Goal: Information Seeking & Learning: Learn about a topic

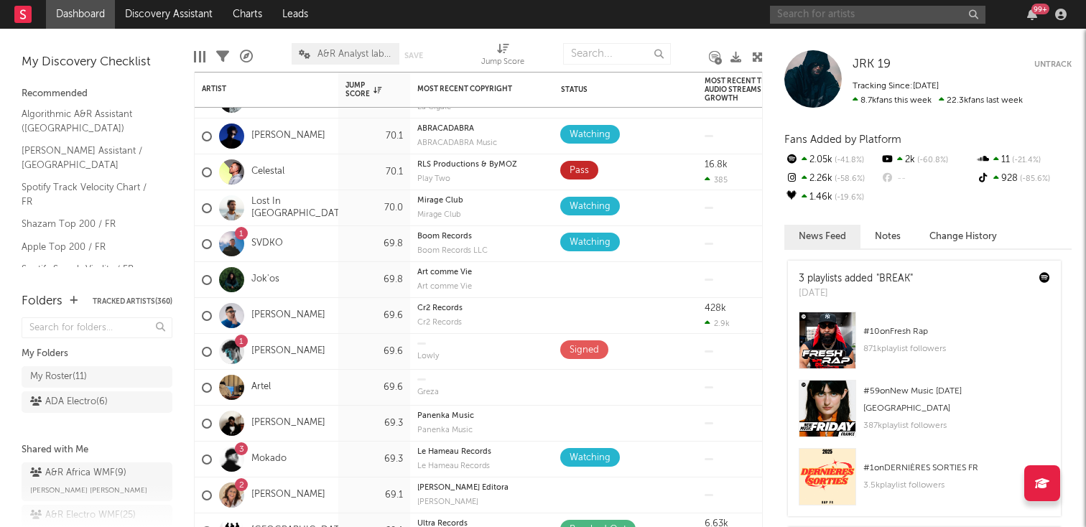
click at [851, 17] on input "text" at bounding box center [878, 15] width 216 height 18
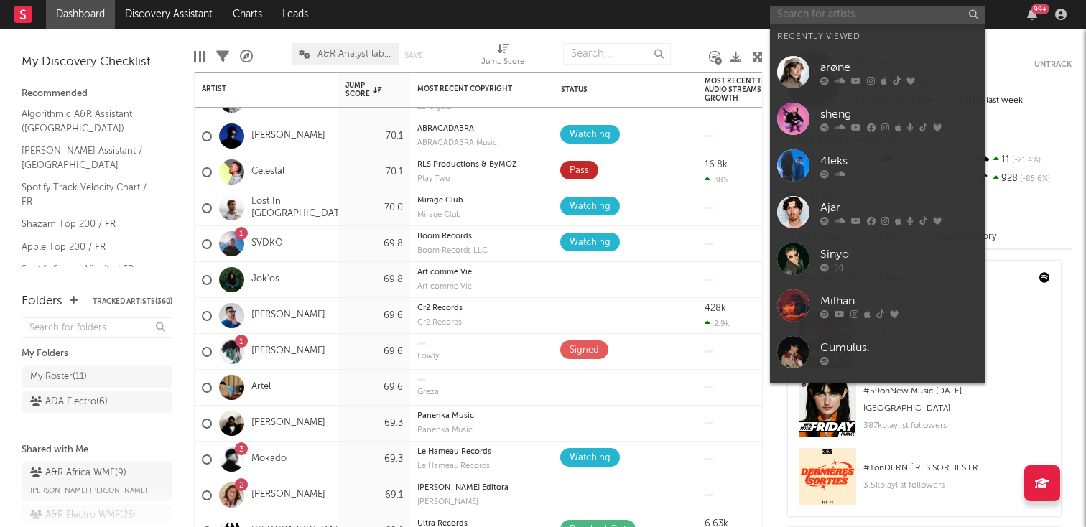
paste input "[URL][DOMAIN_NAME]"
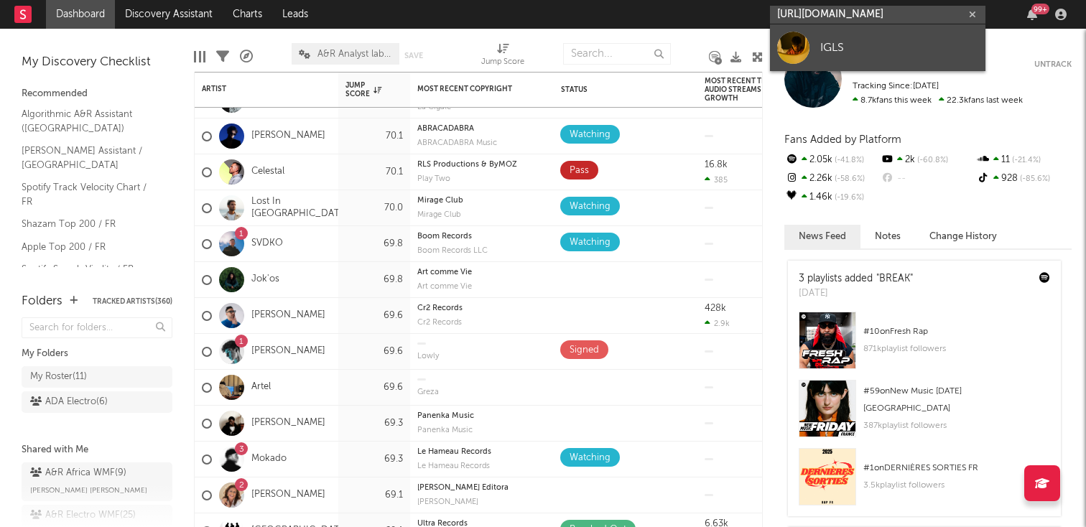
type input "[URL][DOMAIN_NAME]"
click at [850, 53] on div "IGLS" at bounding box center [899, 47] width 158 height 17
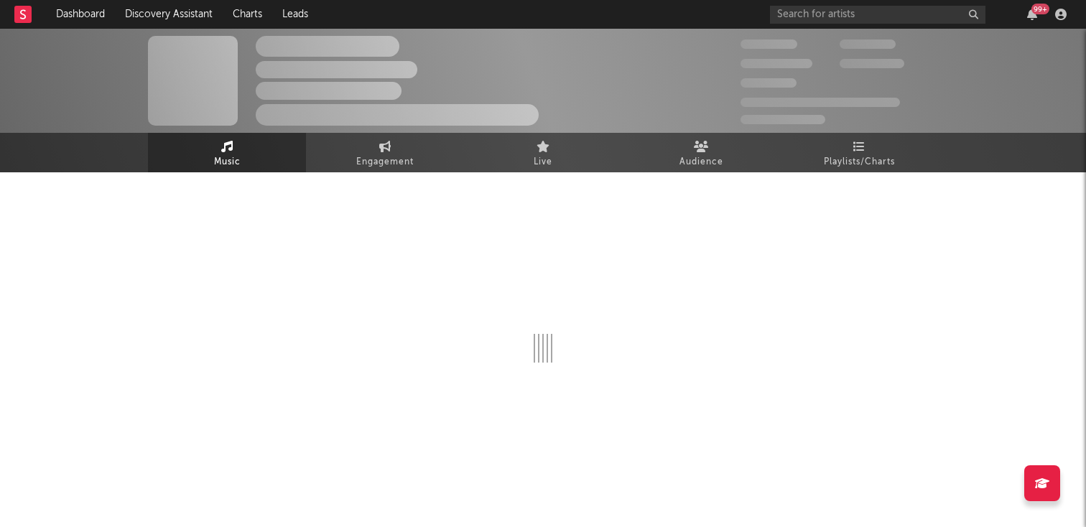
select select "1w"
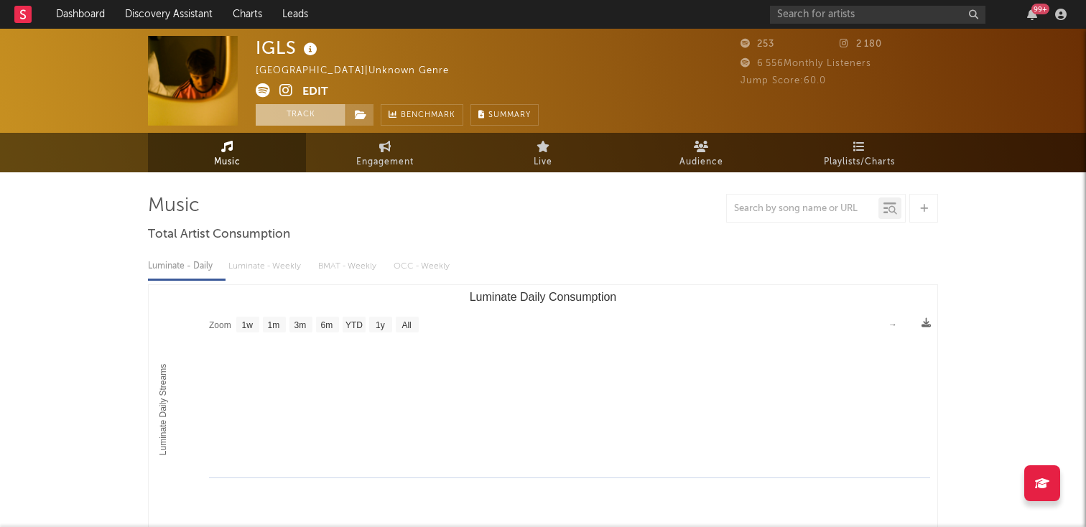
click at [312, 116] on button "Track" at bounding box center [301, 115] width 90 height 22
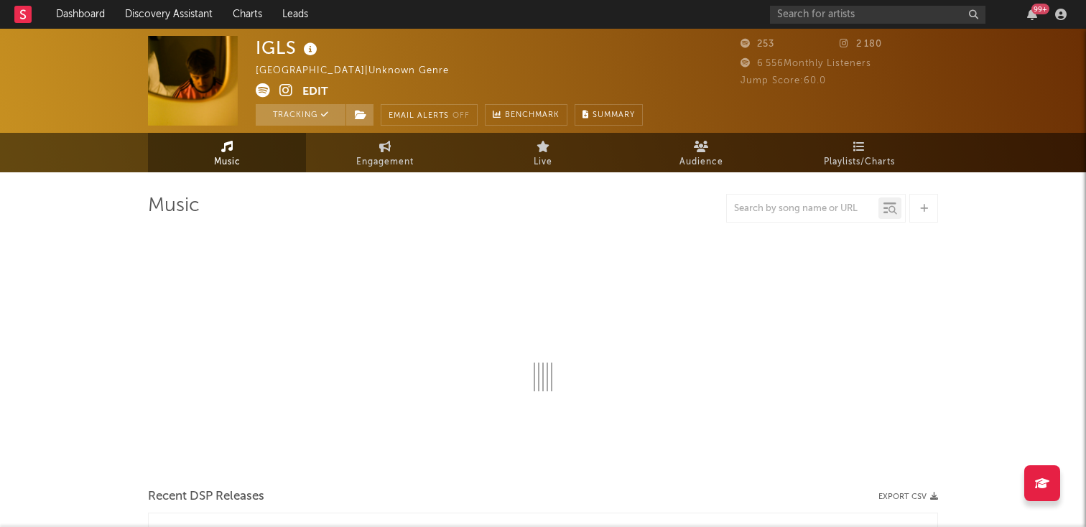
select select "1w"
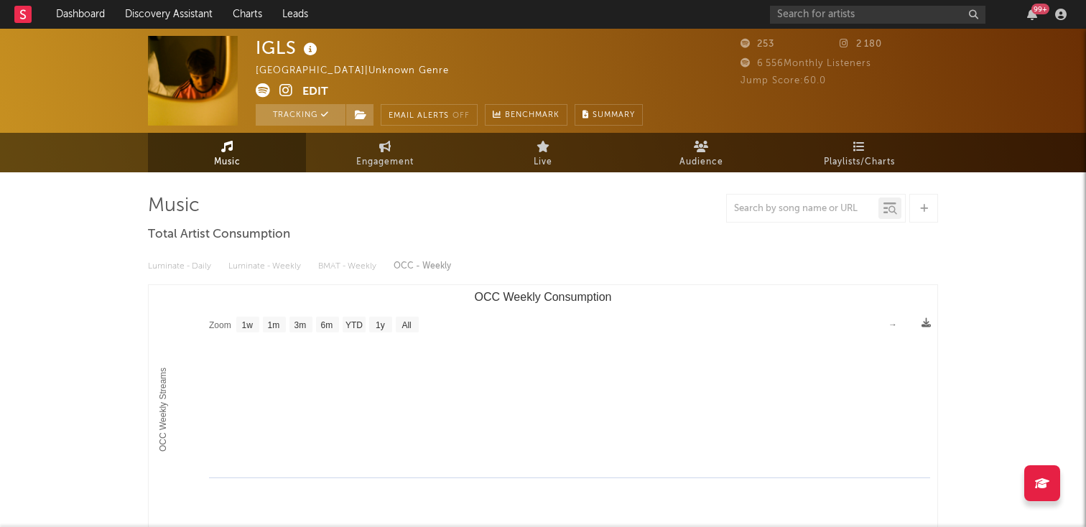
click at [313, 89] on button "Edit" at bounding box center [315, 92] width 26 height 18
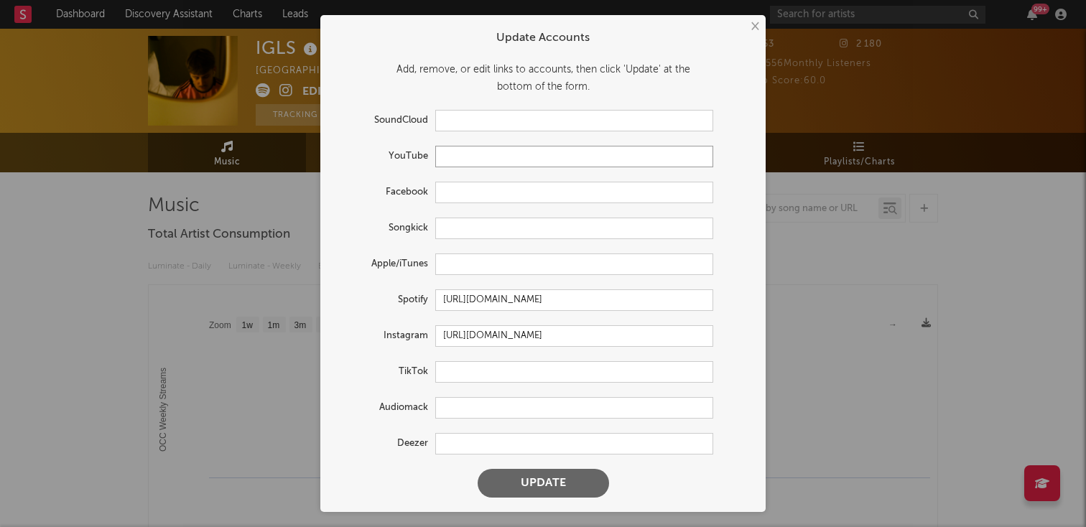
click at [466, 158] on input "text" at bounding box center [574, 157] width 278 height 22
paste input "[URL][DOMAIN_NAME]"
type input "[URL][DOMAIN_NAME]"
click at [492, 271] on input "text" at bounding box center [574, 265] width 278 height 22
paste input "[URL][DOMAIN_NAME]"
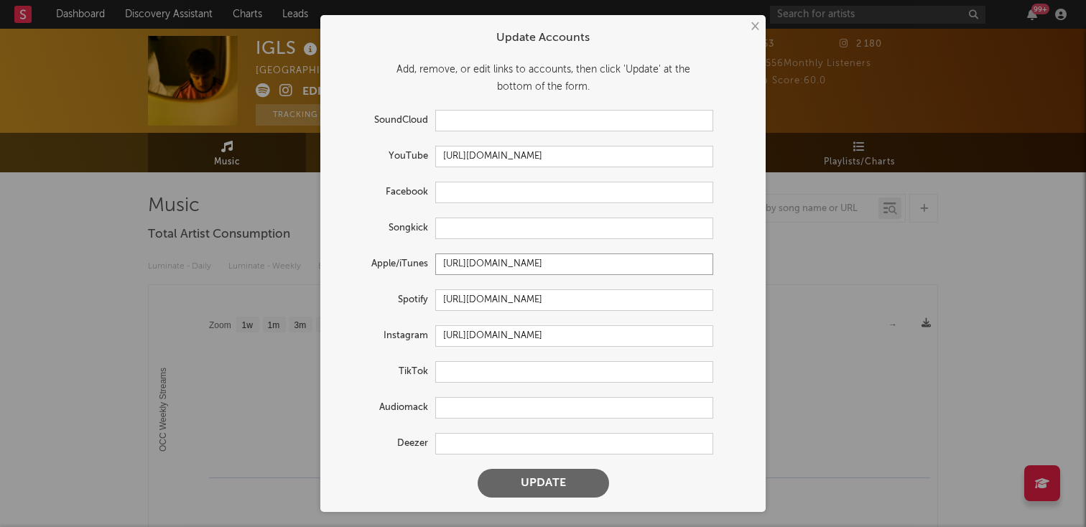
type input "[URL][DOMAIN_NAME]"
click at [489, 376] on input "text" at bounding box center [574, 372] width 278 height 22
paste input "[URL][DOMAIN_NAME]"
type input "[URL][DOMAIN_NAME]"
click at [505, 435] on input "text" at bounding box center [574, 444] width 278 height 22
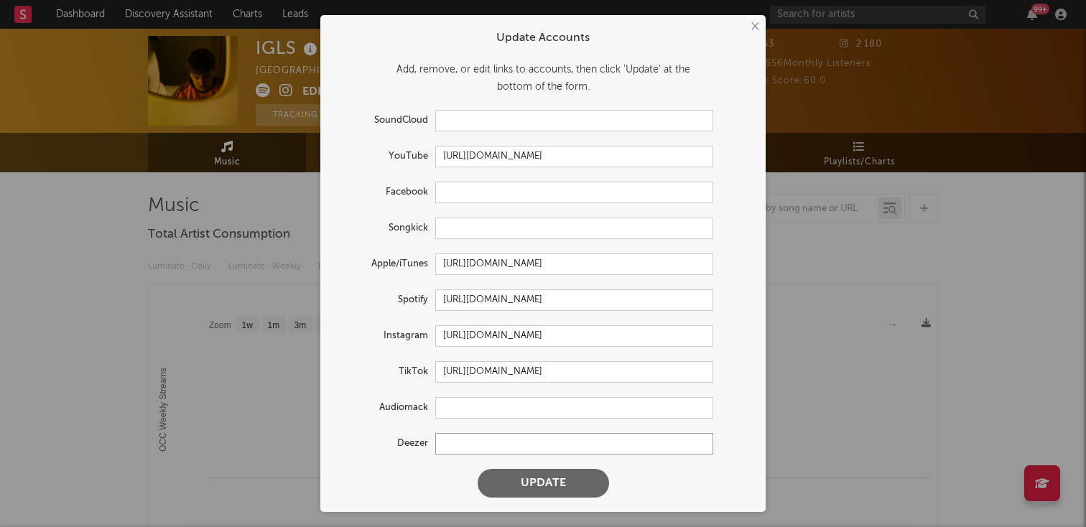
paste input "[URL][DOMAIN_NAME]"
type input "[URL][DOMAIN_NAME]"
click at [504, 496] on button "Update" at bounding box center [543, 483] width 131 height 29
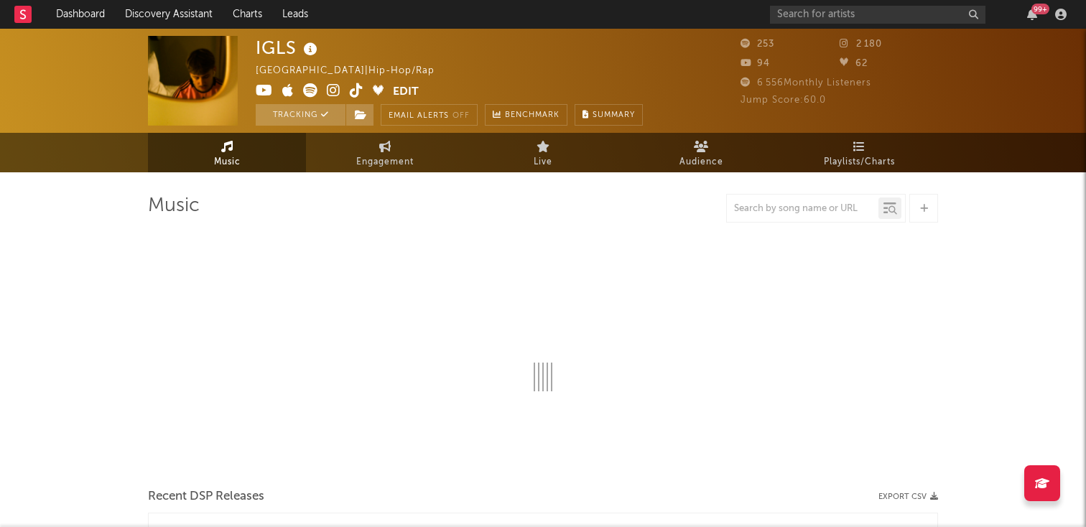
select select "1w"
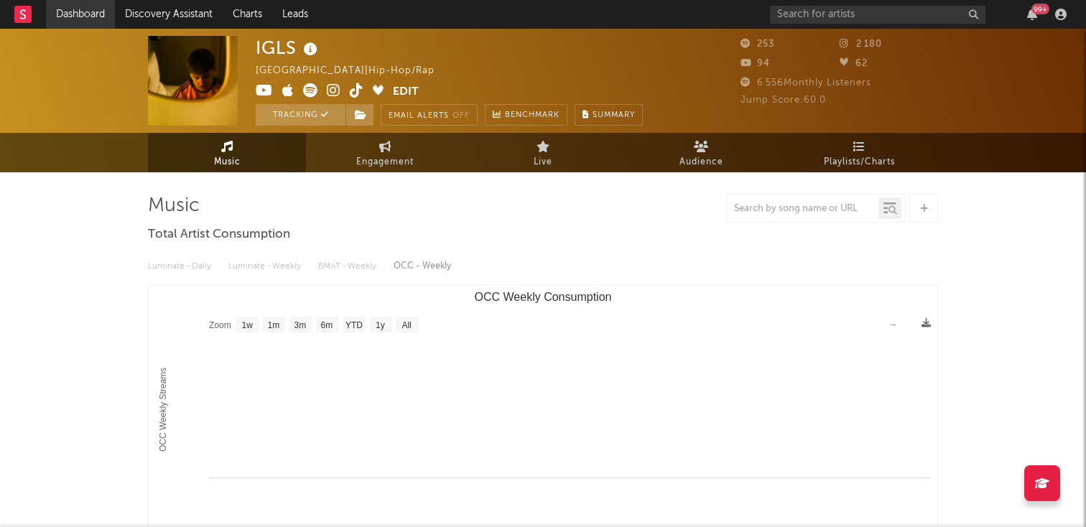
click at [80, 17] on link "Dashboard" at bounding box center [80, 14] width 69 height 29
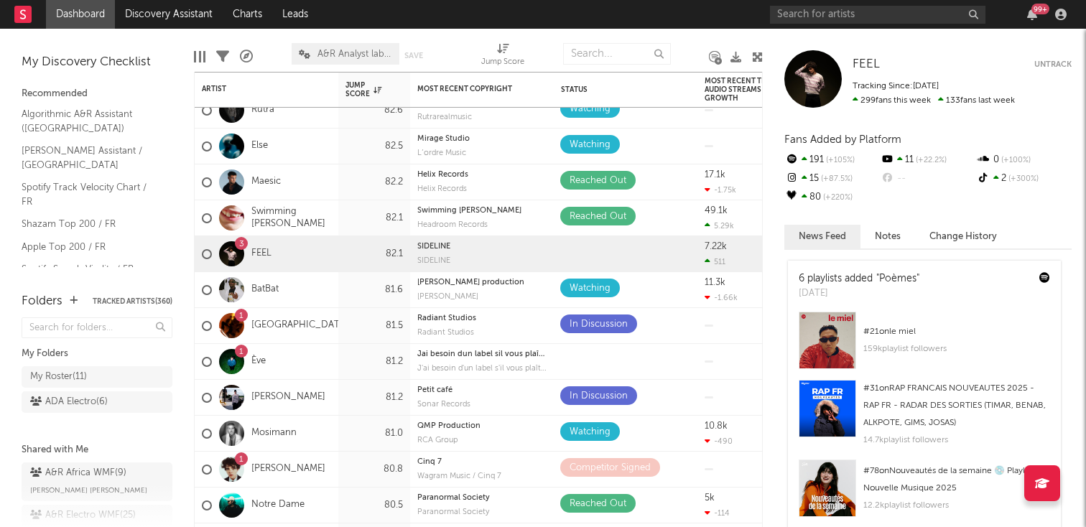
click at [897, 24] on div "99 +" at bounding box center [921, 14] width 302 height 29
click at [892, 18] on input "text" at bounding box center [878, 15] width 216 height 18
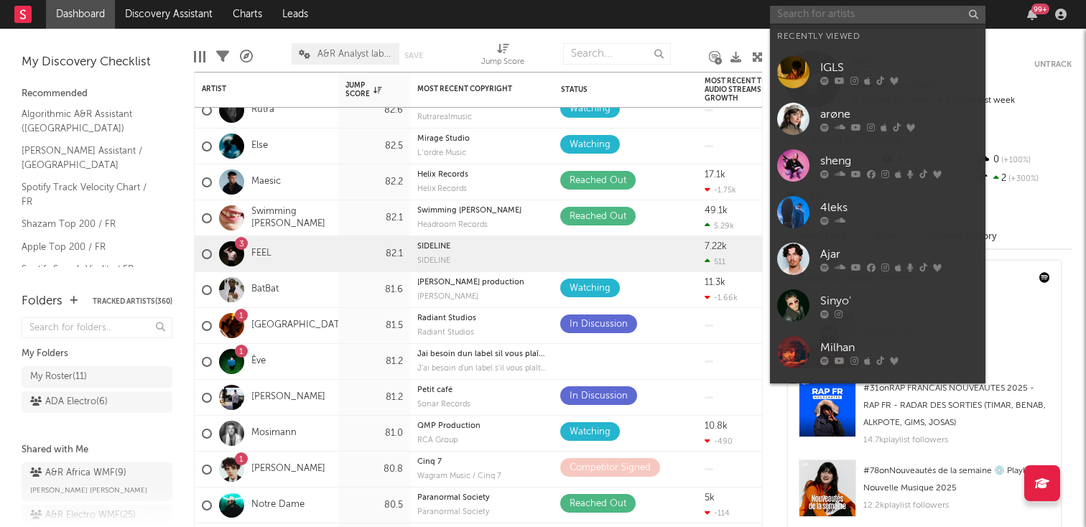
paste input "[URL][DOMAIN_NAME]"
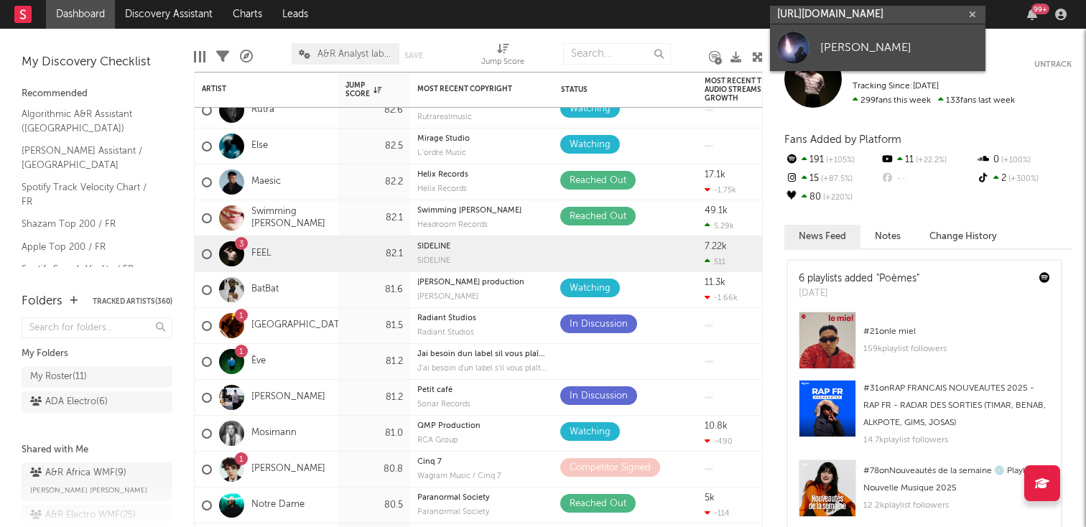
type input "[URL][DOMAIN_NAME]"
click at [877, 50] on div "[PERSON_NAME]" at bounding box center [899, 47] width 158 height 17
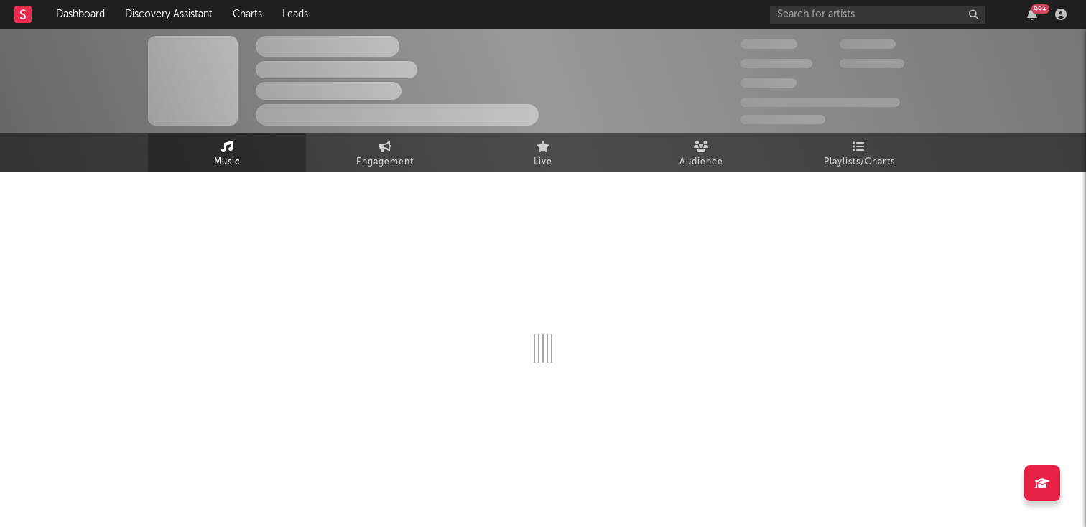
select select "6m"
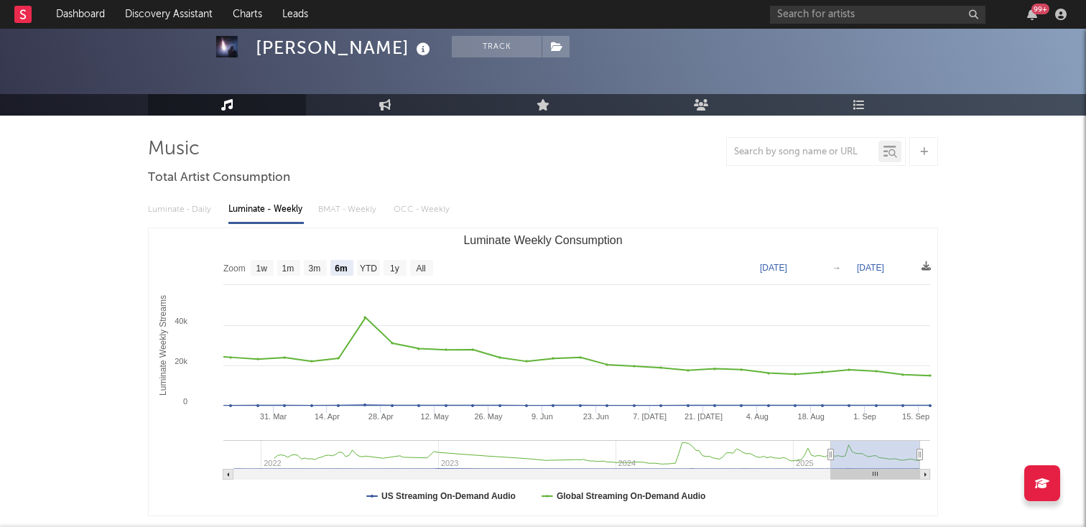
scroll to position [50, 0]
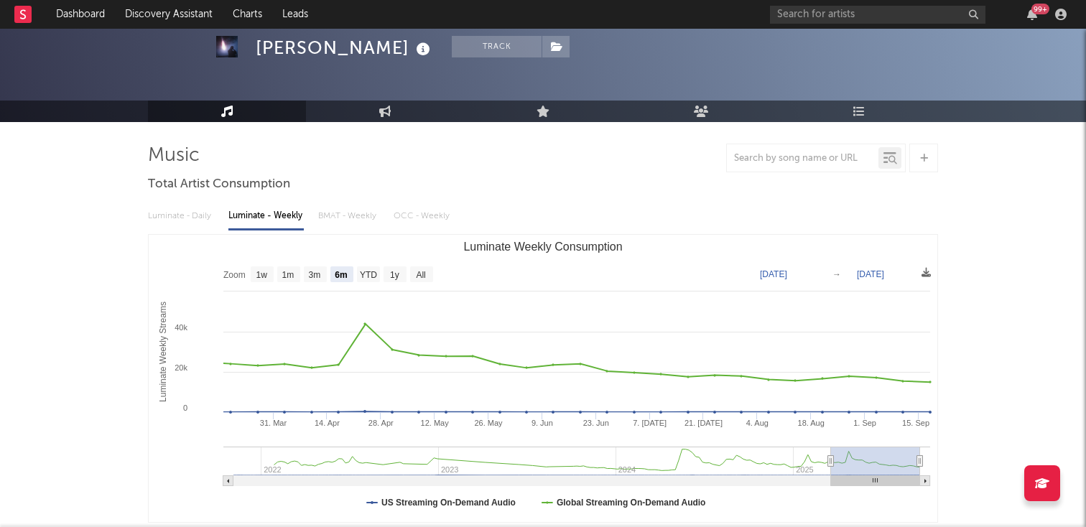
click at [363, 265] on rect "Luminate Weekly Consumption" at bounding box center [543, 378] width 789 height 287
click at [363, 279] on text "YTD" at bounding box center [368, 275] width 17 height 10
select select "YTD"
type input "[DATE]"
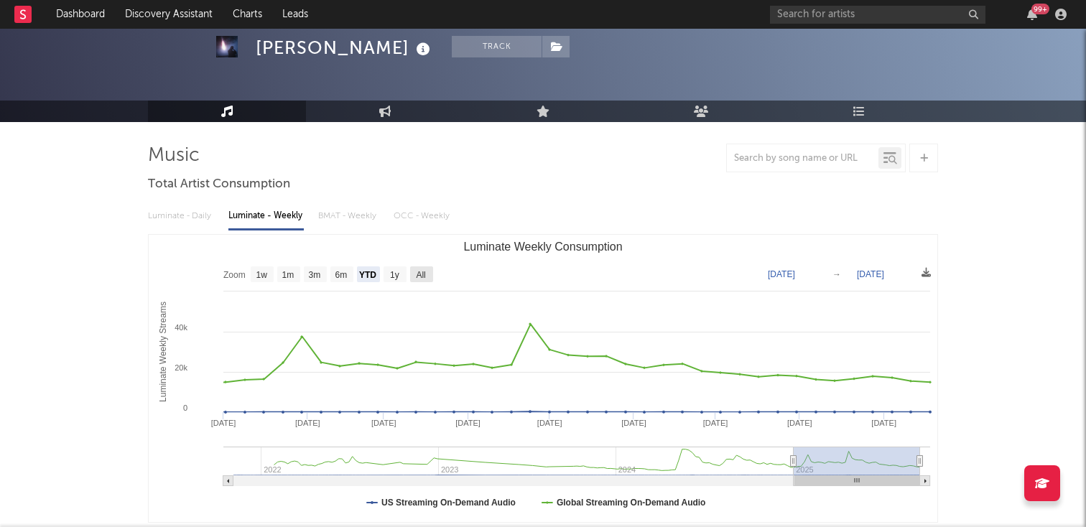
click at [426, 281] on rect "Luminate Weekly Consumption" at bounding box center [421, 275] width 23 height 16
select select "All"
type input "[DATE]"
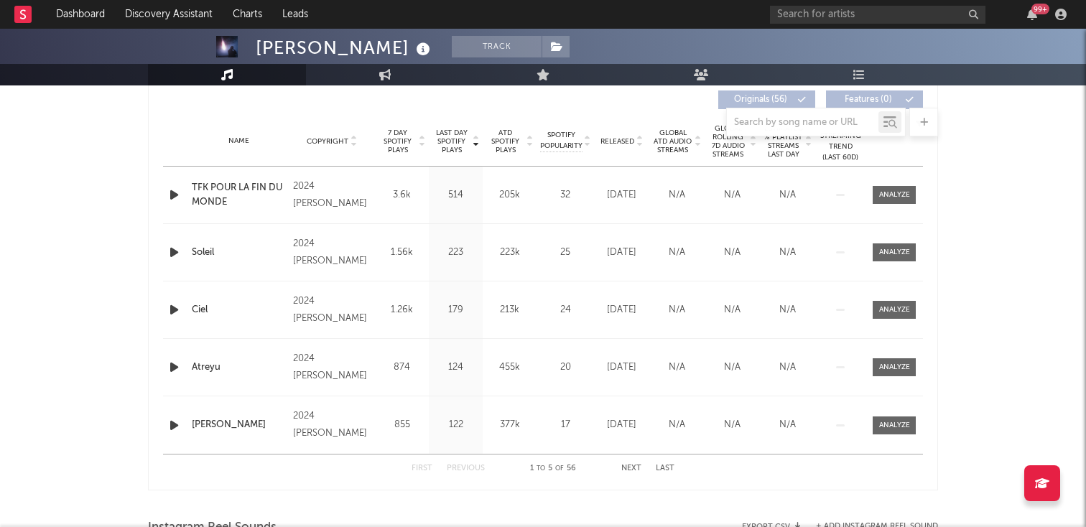
scroll to position [553, 0]
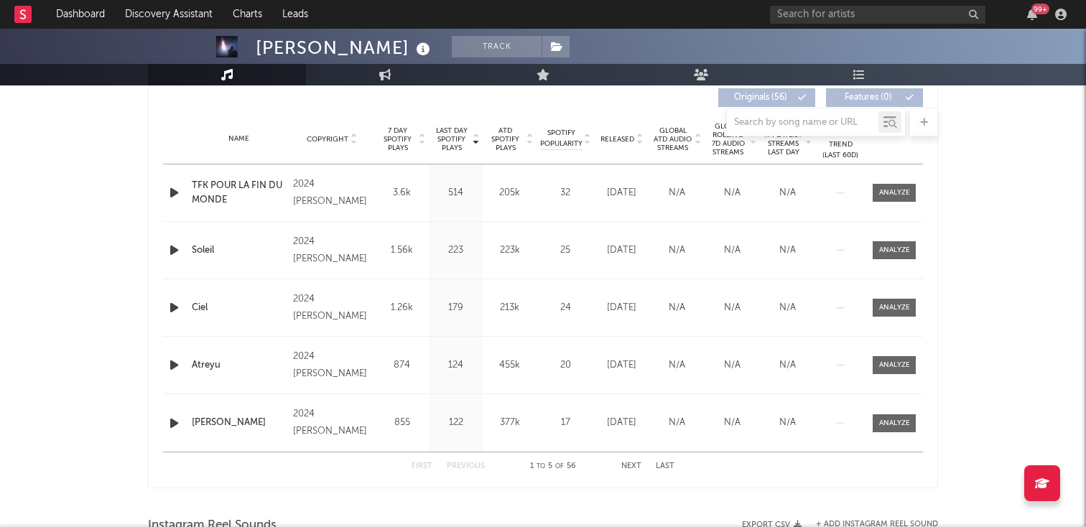
click at [637, 149] on div "Name Copyright Label Album Names Composer Names 7 Day Spotify Plays Last Day Sp…" at bounding box center [543, 139] width 760 height 50
click at [637, 147] on div "Name Copyright Label Album Names Composer Names 7 Day Spotify Plays Last Day Sp…" at bounding box center [543, 139] width 760 height 50
click at [637, 144] on icon at bounding box center [639, 142] width 7 height 6
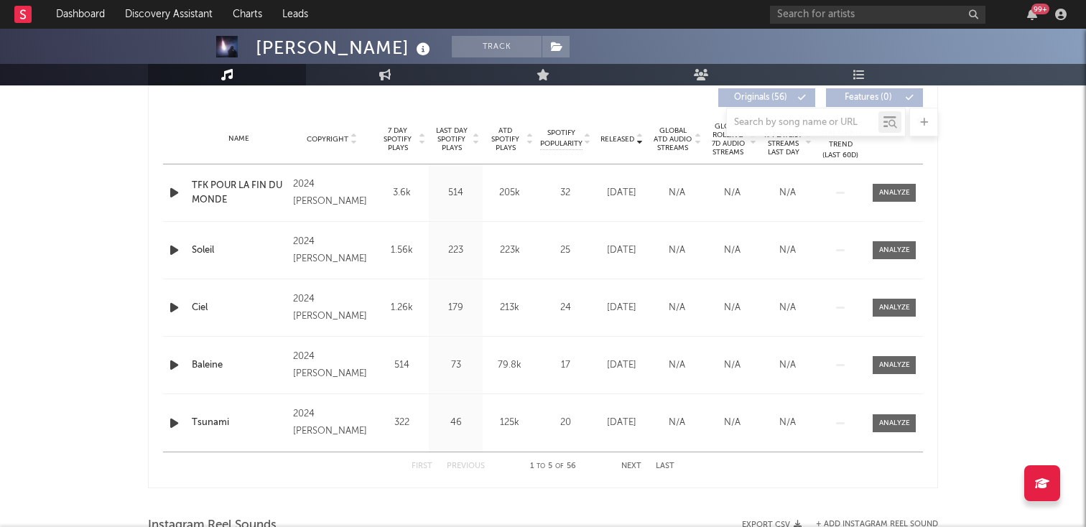
click at [471, 147] on div at bounding box center [475, 139] width 9 height 26
click at [518, 149] on span "ATD Spotify Plays" at bounding box center [505, 139] width 38 height 26
click at [417, 150] on div at bounding box center [421, 139] width 9 height 26
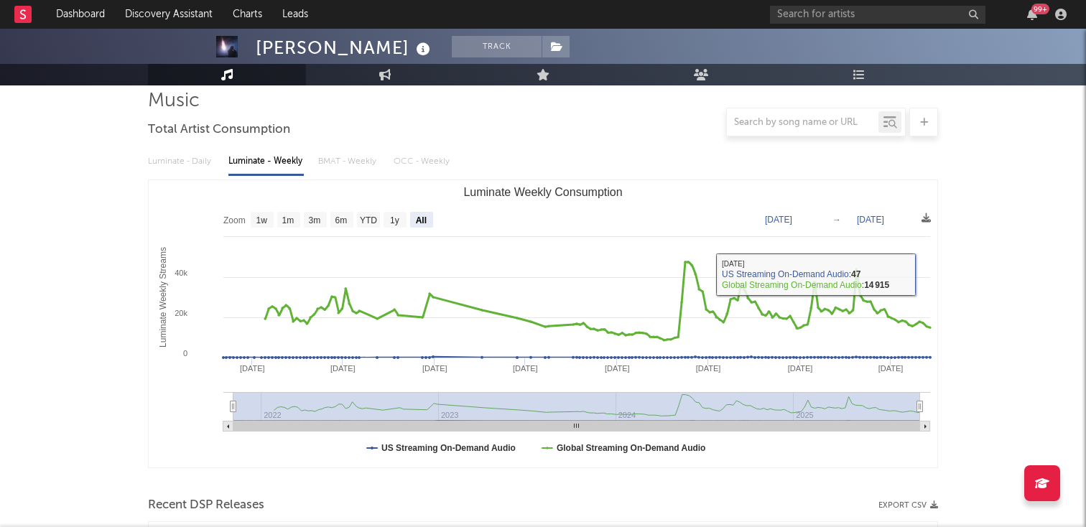
scroll to position [101, 0]
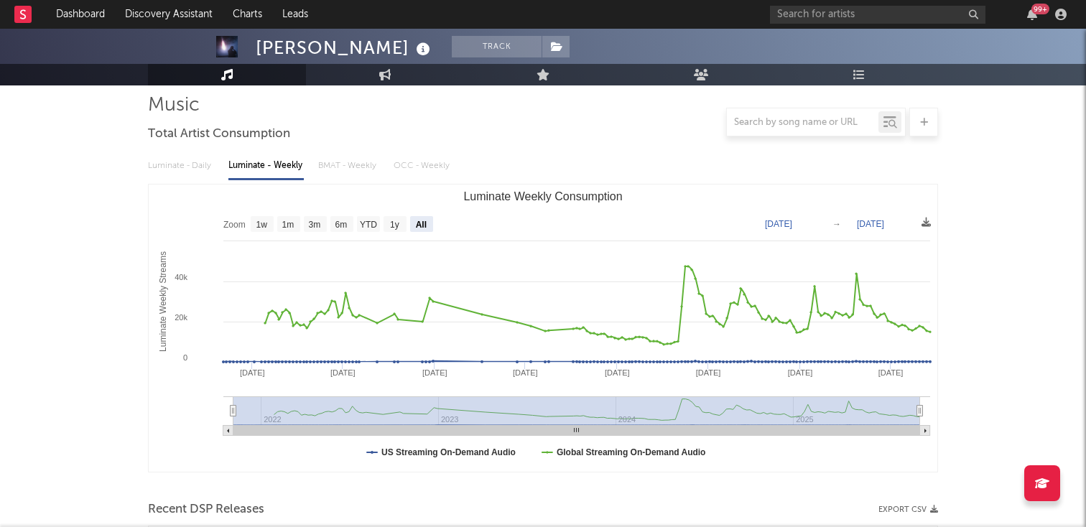
click at [340, 215] on rect "Luminate Weekly Consumption" at bounding box center [543, 328] width 789 height 287
click at [340, 218] on rect "Luminate Weekly Consumption" at bounding box center [341, 224] width 23 height 16
select select "6m"
type input "[DATE]"
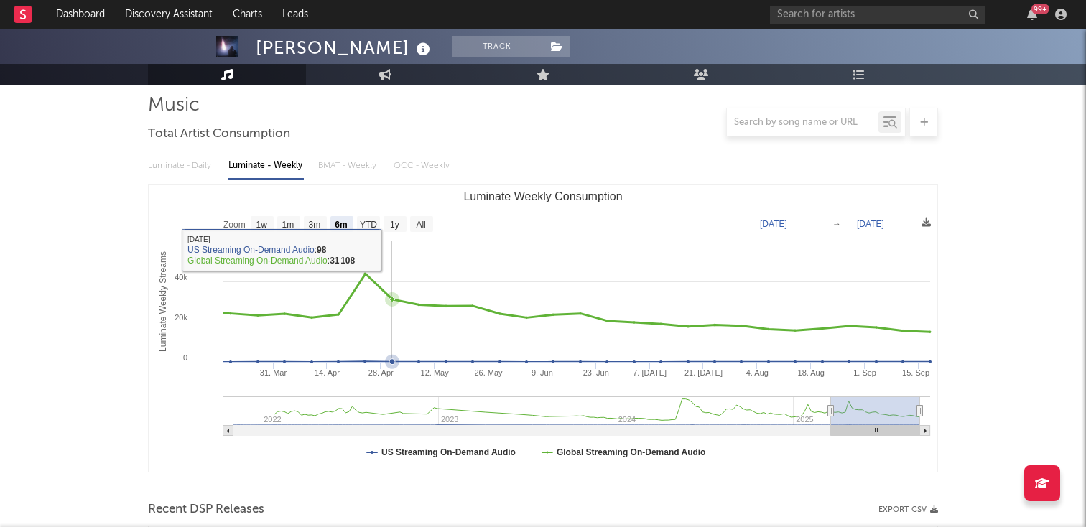
scroll to position [0, 0]
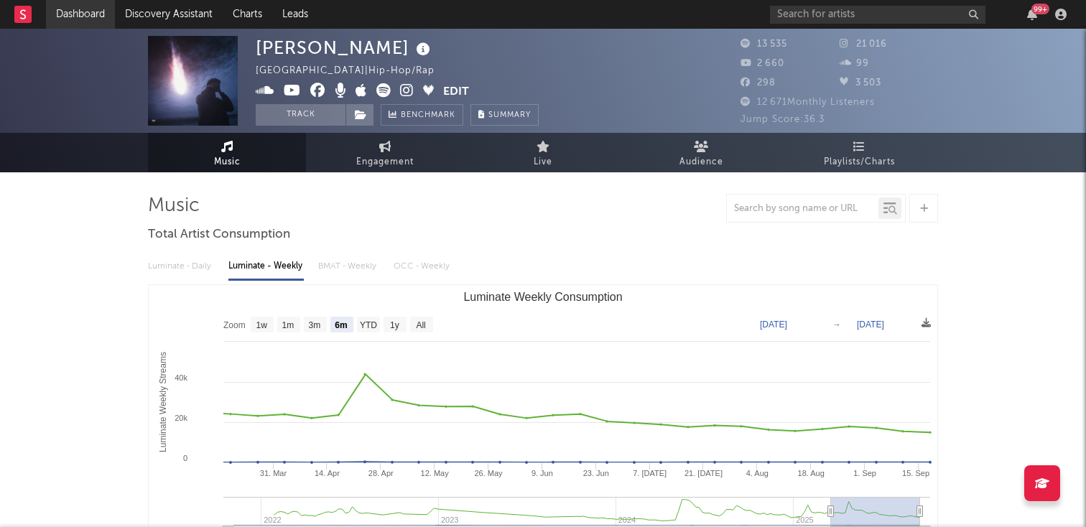
click at [91, 10] on link "Dashboard" at bounding box center [80, 14] width 69 height 29
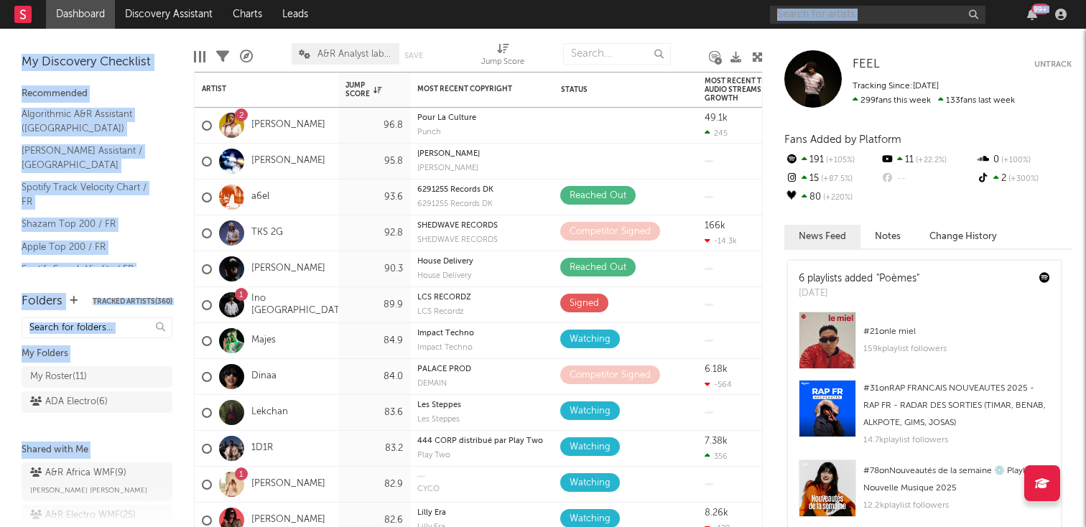
drag, startPoint x: 787, startPoint y: 28, endPoint x: 788, endPoint y: 19, distance: 8.7
click at [788, 27] on div "Dashboard Discovery Assistant Charts Leads 99 + Notifications Settings Mark all…" at bounding box center [543, 263] width 1086 height 527
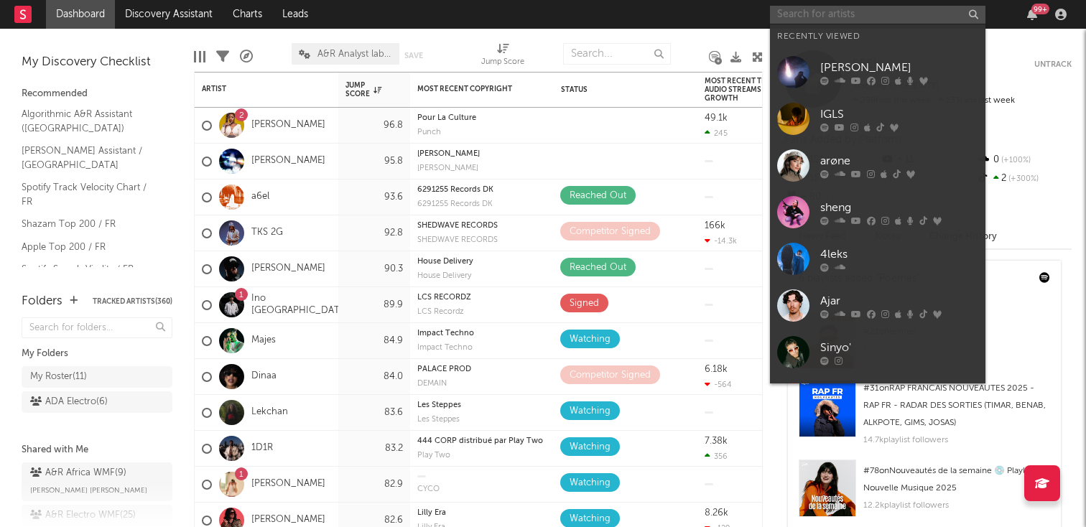
click at [788, 19] on input "text" at bounding box center [878, 15] width 216 height 18
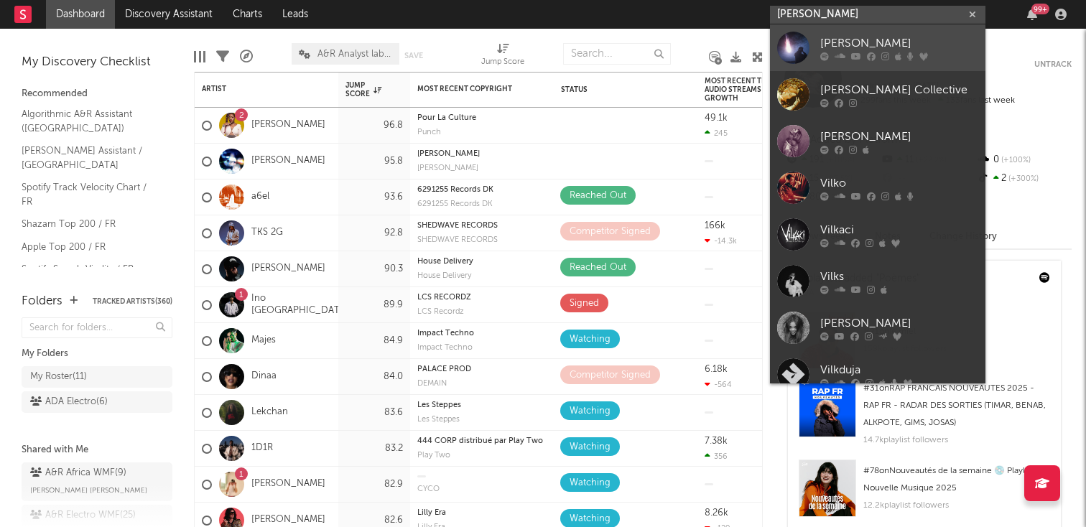
type input "[PERSON_NAME]"
click at [815, 42] on link "[PERSON_NAME]" at bounding box center [878, 47] width 216 height 47
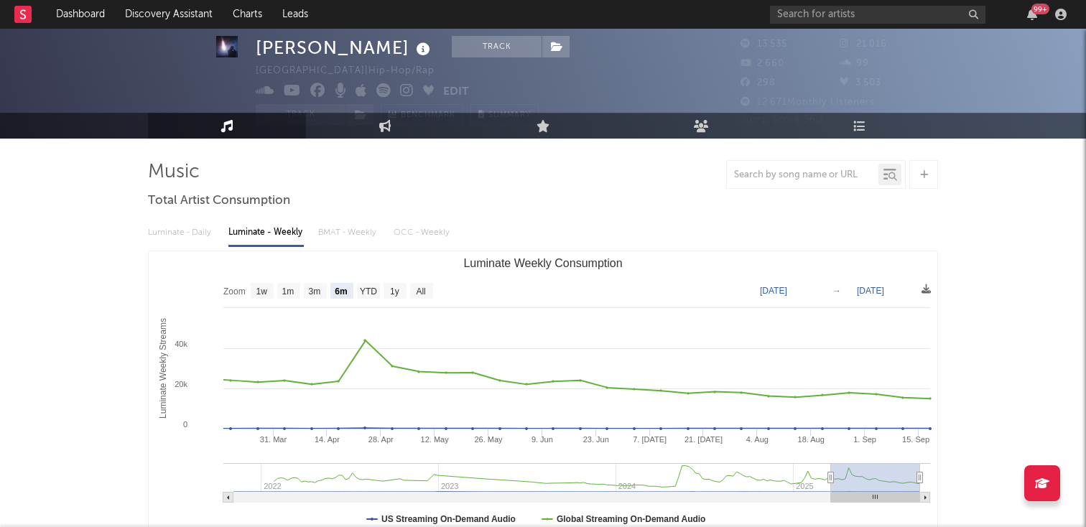
scroll to position [33, 0]
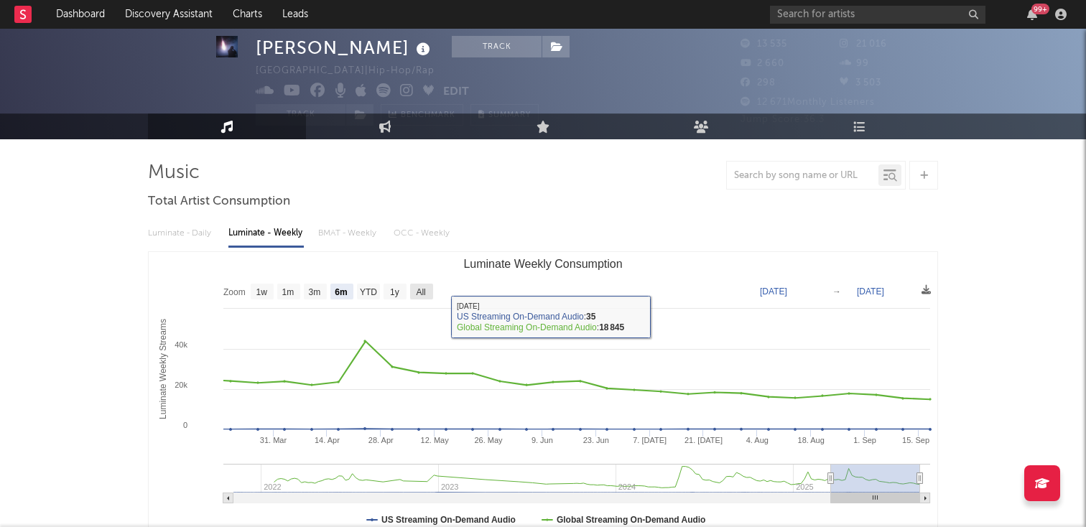
click at [429, 290] on rect "Luminate Weekly Consumption" at bounding box center [421, 292] width 23 height 16
select select "All"
type input "[DATE]"
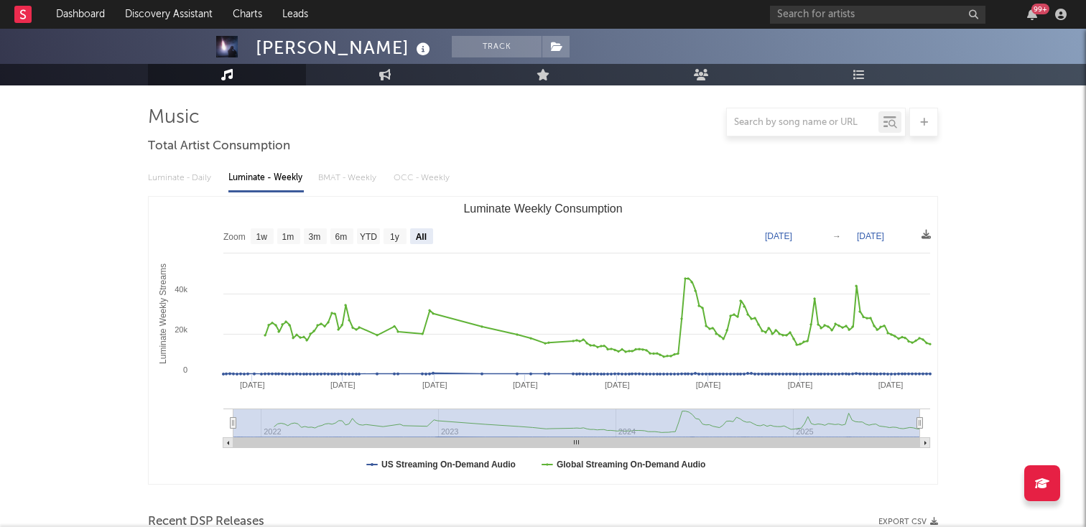
scroll to position [0, 0]
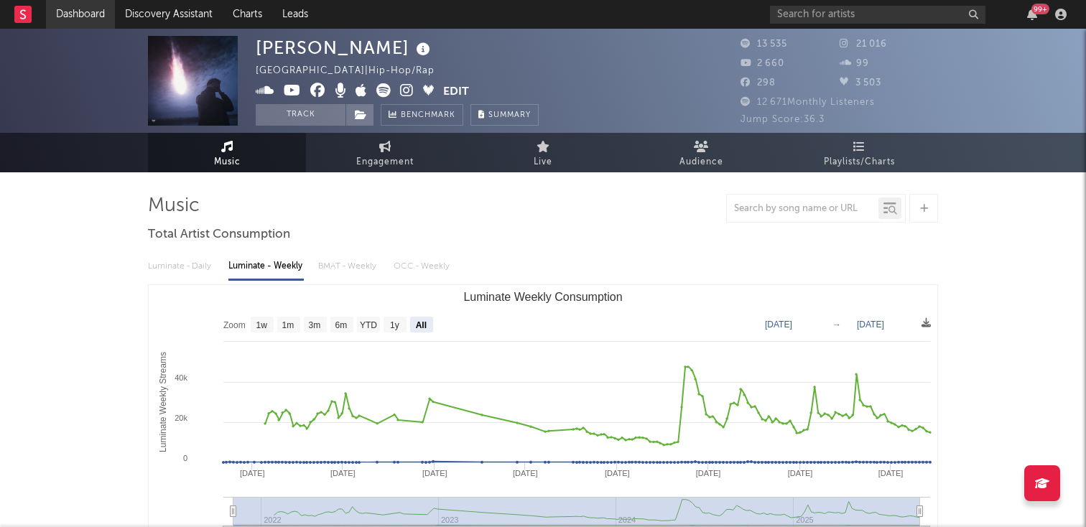
click at [63, 19] on link "Dashboard" at bounding box center [80, 14] width 69 height 29
